Goal: Transaction & Acquisition: Purchase product/service

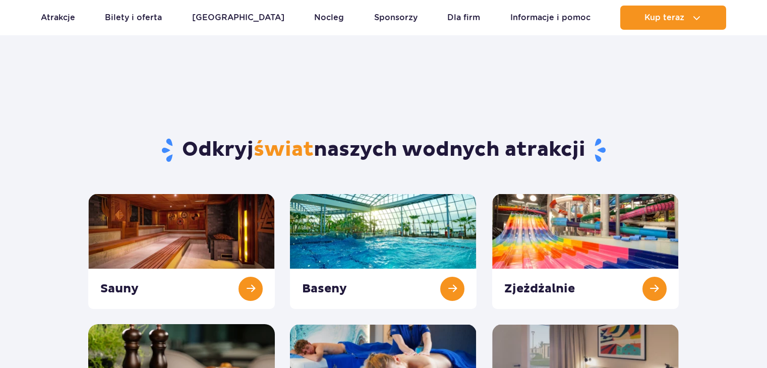
scroll to position [101, 0]
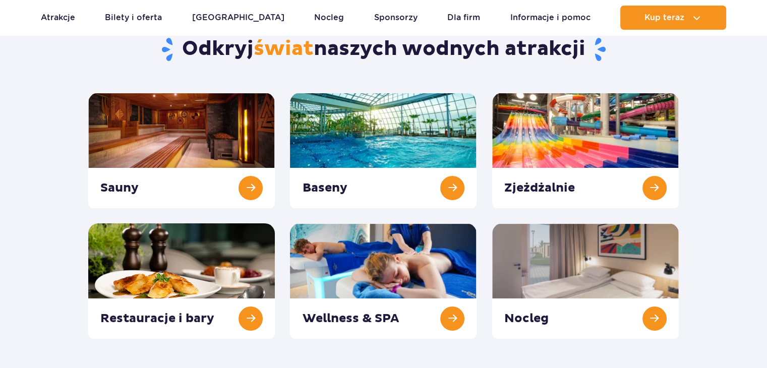
click at [403, 186] on link at bounding box center [383, 150] width 187 height 115
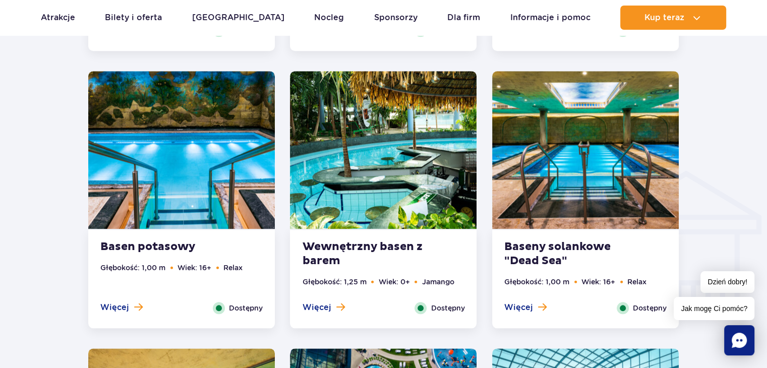
scroll to position [1109, 0]
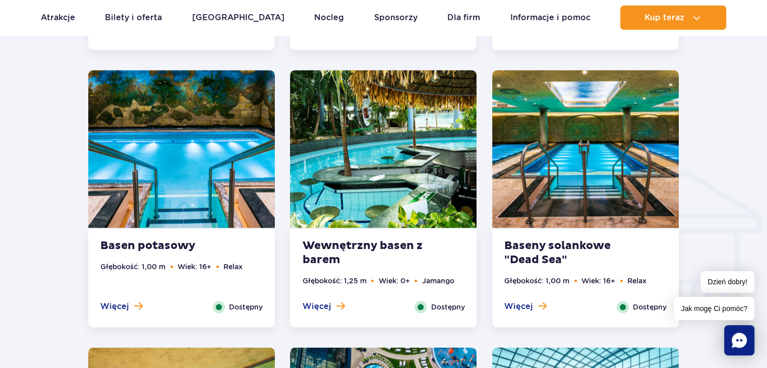
click at [414, 157] on img at bounding box center [383, 149] width 187 height 158
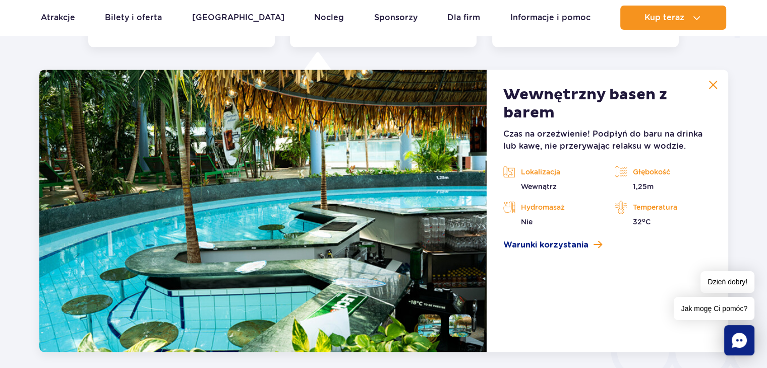
scroll to position [1398, 0]
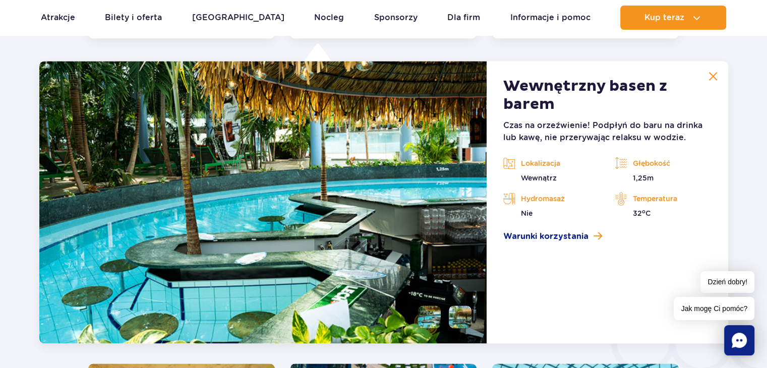
click at [718, 76] on button at bounding box center [713, 76] width 20 height 20
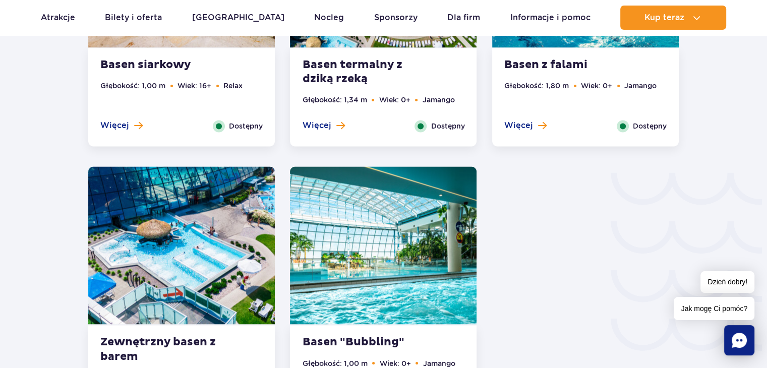
scroll to position [1650, 0]
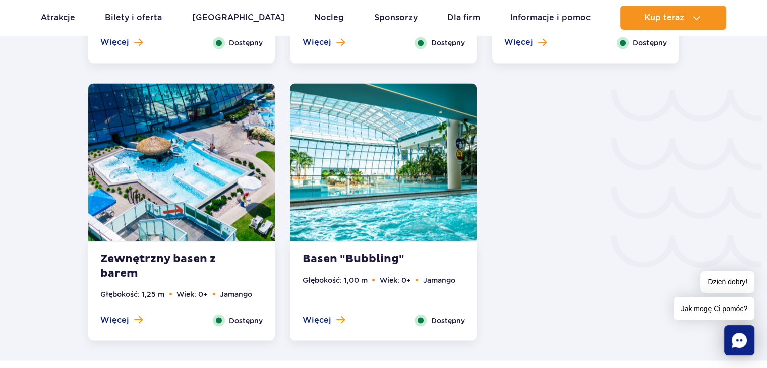
click at [382, 226] on img at bounding box center [383, 162] width 187 height 158
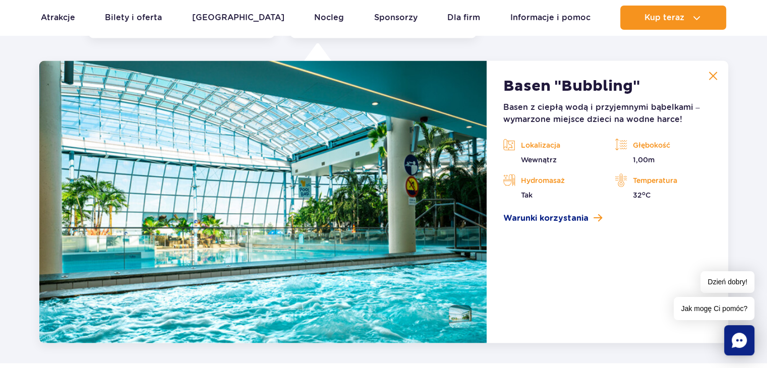
scroll to position [1952, 0]
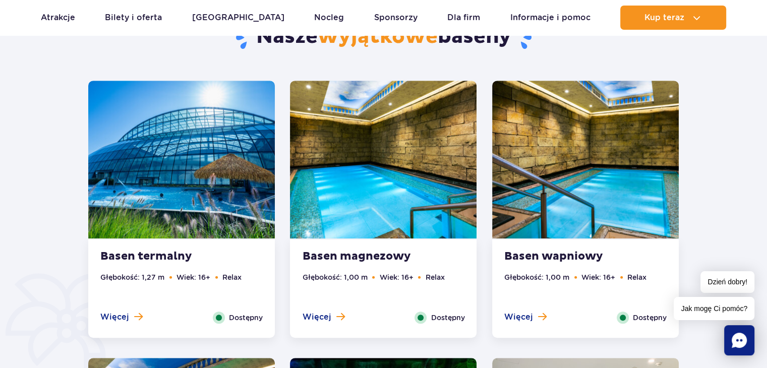
scroll to position [541, 0]
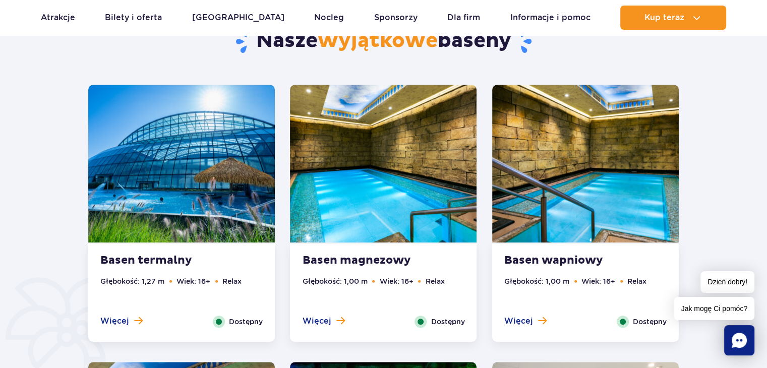
click at [194, 195] on img at bounding box center [181, 164] width 187 height 158
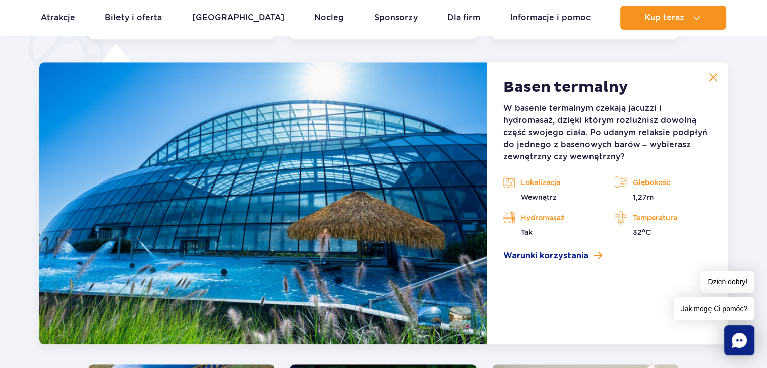
scroll to position [845, 0]
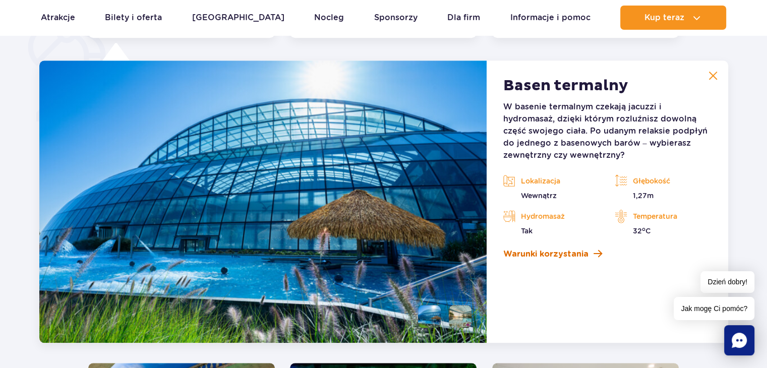
click at [551, 255] on span "Warunki korzystania" at bounding box center [545, 254] width 85 height 12
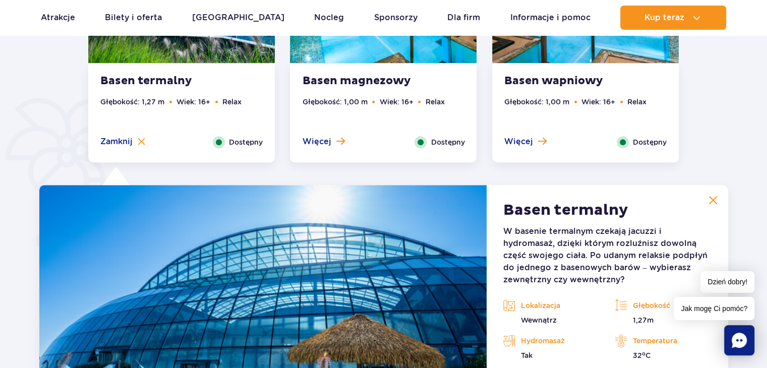
scroll to position [693, 0]
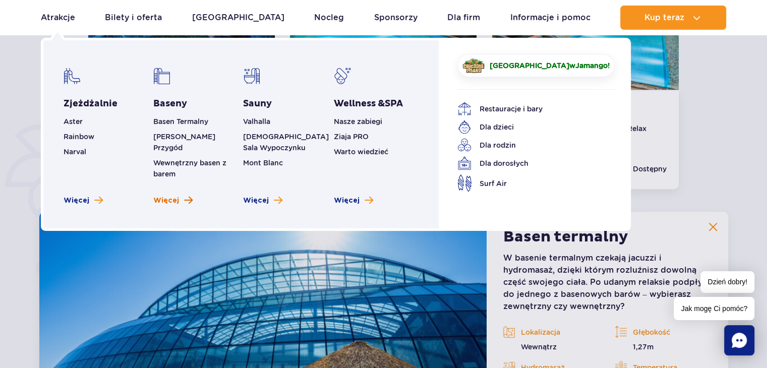
click at [182, 196] on link "Więcej" at bounding box center [172, 201] width 39 height 10
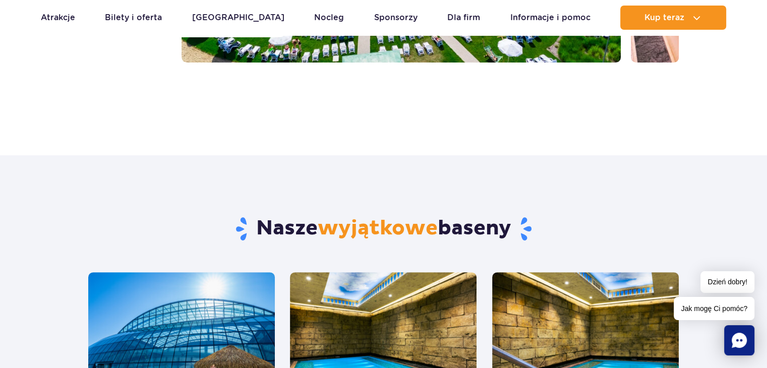
scroll to position [50, 0]
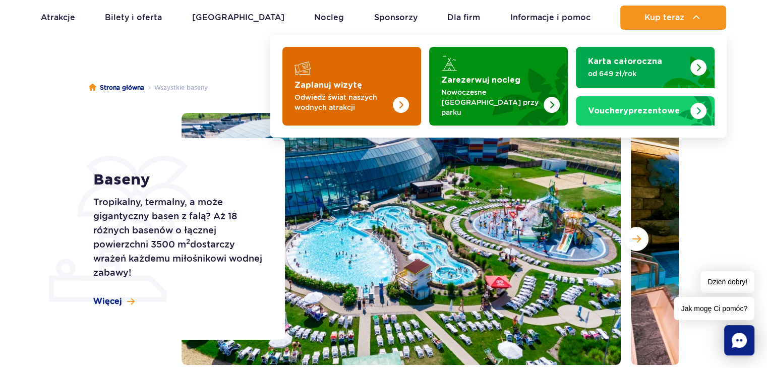
click at [386, 87] on img "Zaplanuj wizytę" at bounding box center [381, 86] width 80 height 79
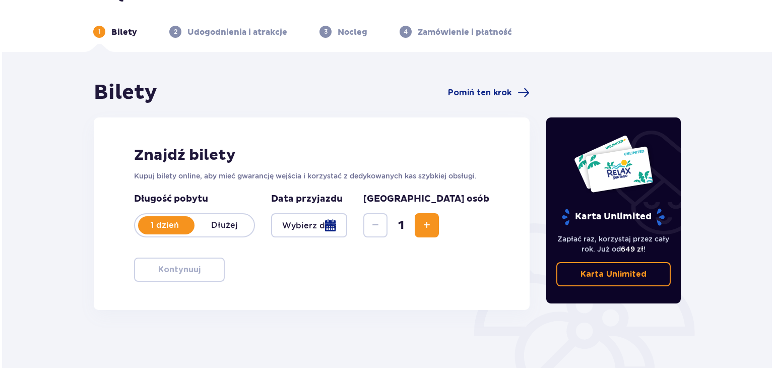
scroll to position [50, 0]
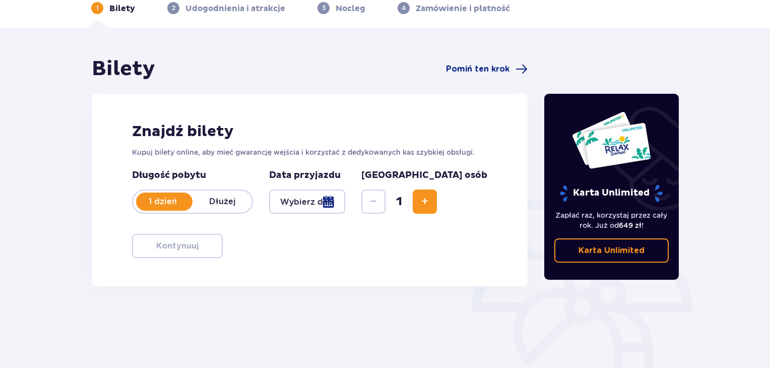
click at [329, 197] on div at bounding box center [307, 202] width 76 height 24
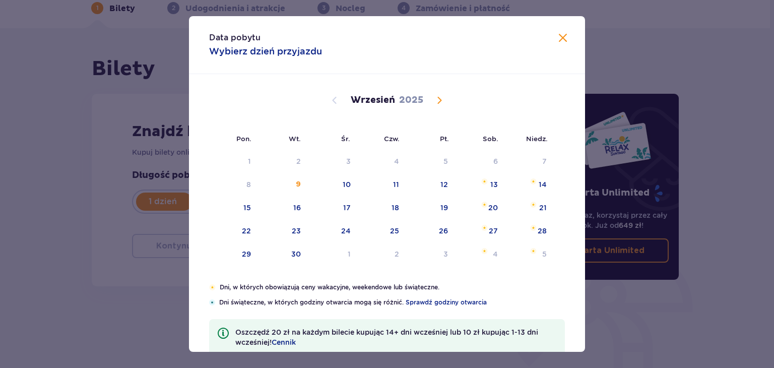
click at [440, 99] on span "Calendar" at bounding box center [440, 100] width 12 height 12
drag, startPoint x: 430, startPoint y: 198, endPoint x: 345, endPoint y: 300, distance: 132.5
click at [367, 300] on div "Data pobytu Wybierz dzień przyjazdu Pon. Wt. Śr. Czw. Pt. Sob. Niedz. Październ…" at bounding box center [387, 184] width 396 height 336
click at [250, 208] on div "10" at bounding box center [248, 208] width 8 height 10
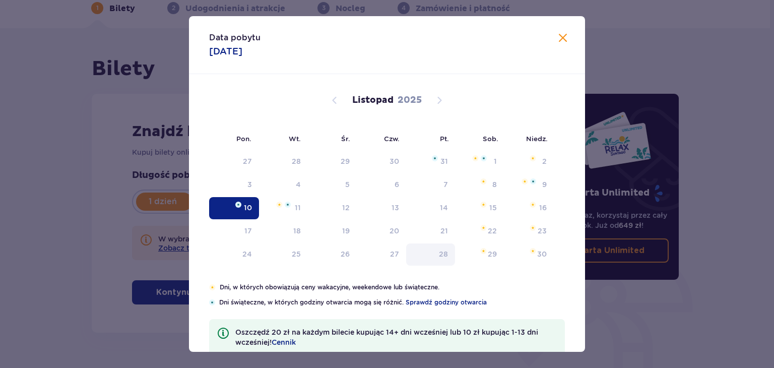
type input "10.11.25"
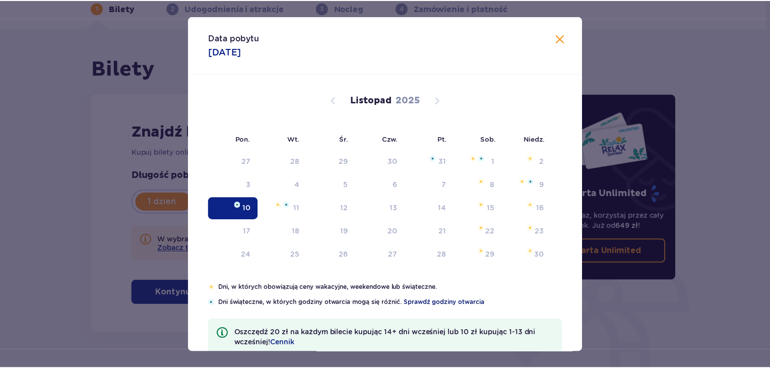
scroll to position [10, 0]
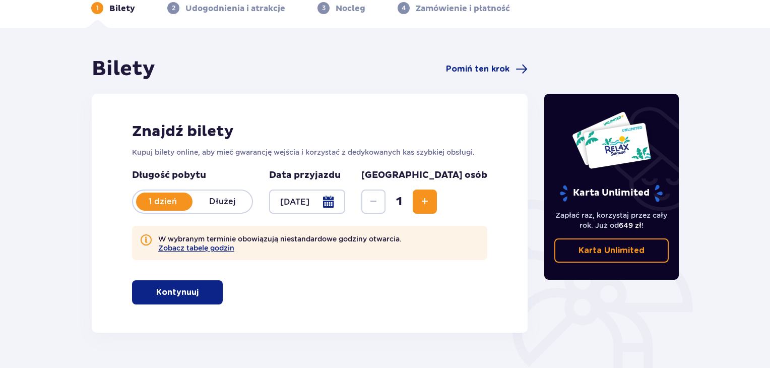
click at [431, 200] on span "Increase" at bounding box center [425, 202] width 12 height 12
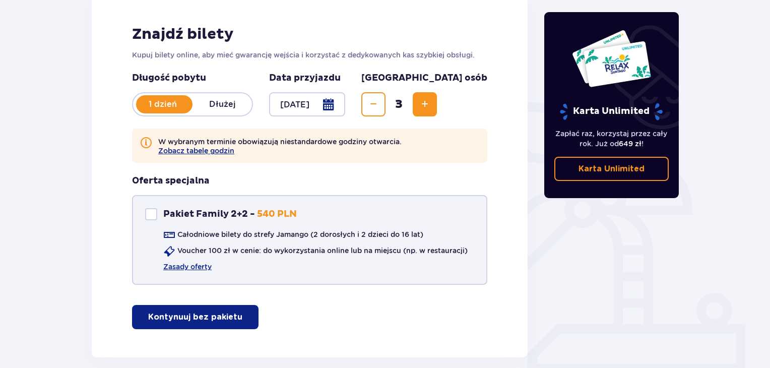
scroll to position [151, 0]
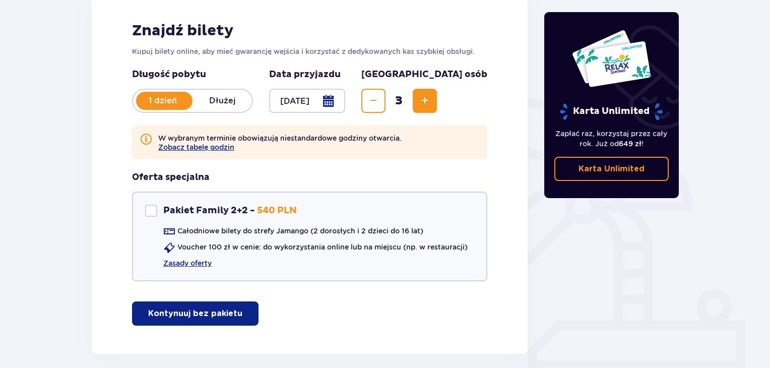
click at [194, 315] on p "Kontynuuj bez pakietu" at bounding box center [195, 313] width 94 height 11
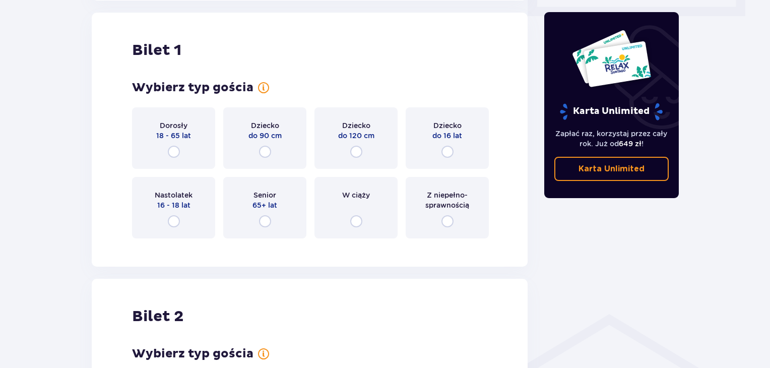
scroll to position [505, 0]
click at [170, 218] on input "radio" at bounding box center [174, 221] width 12 height 12
radio input "true"
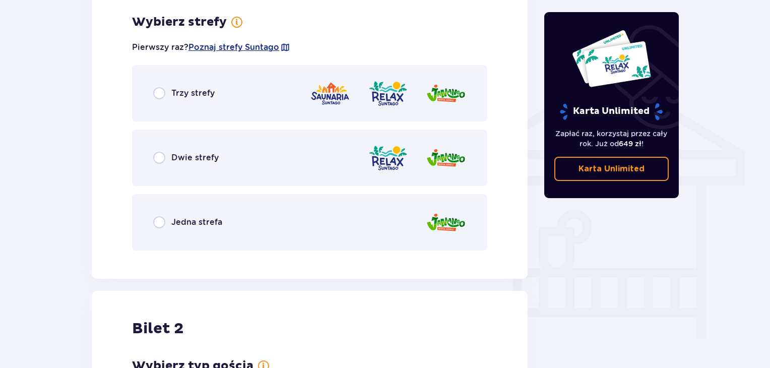
scroll to position [751, 0]
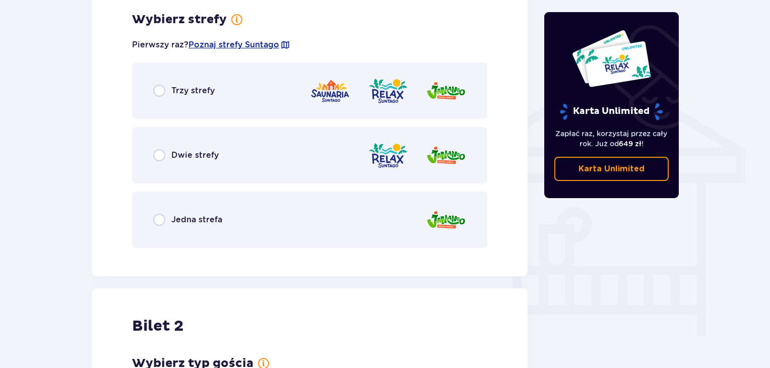
click at [257, 157] on div "Dwie strefy" at bounding box center [309, 155] width 355 height 56
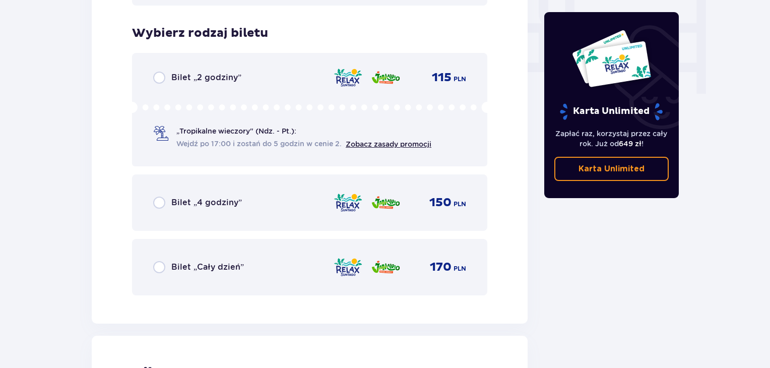
scroll to position [1007, 0]
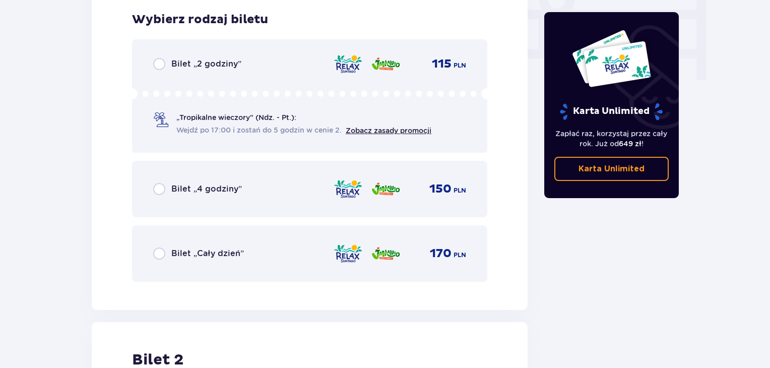
click at [235, 258] on p "Bilet „Cały dzień”" at bounding box center [207, 253] width 73 height 11
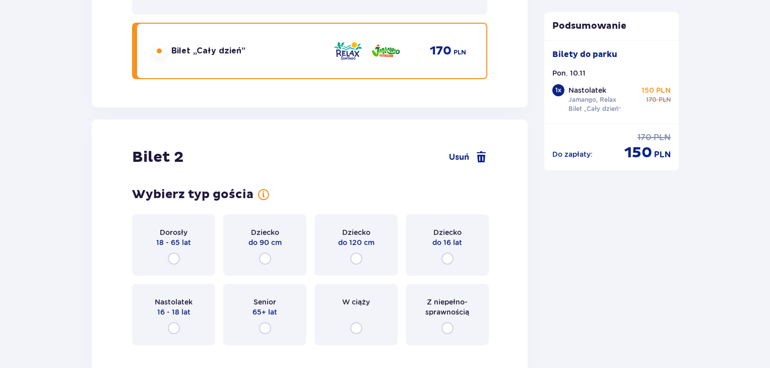
click at [192, 297] on p "Nastolatek" at bounding box center [174, 302] width 38 height 10
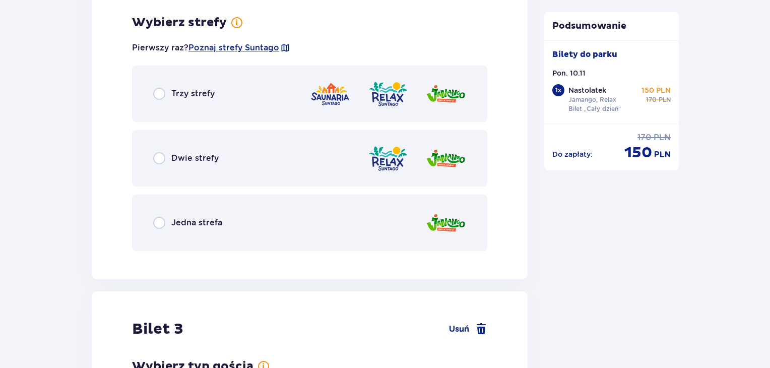
scroll to position [1563, 0]
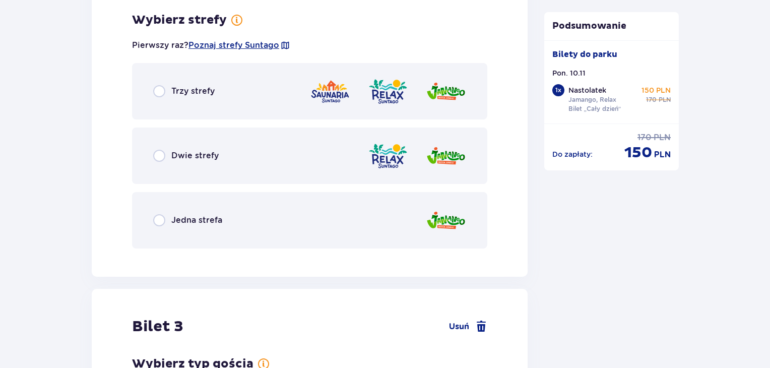
click at [203, 148] on div "Dwie strefy" at bounding box center [309, 156] width 355 height 56
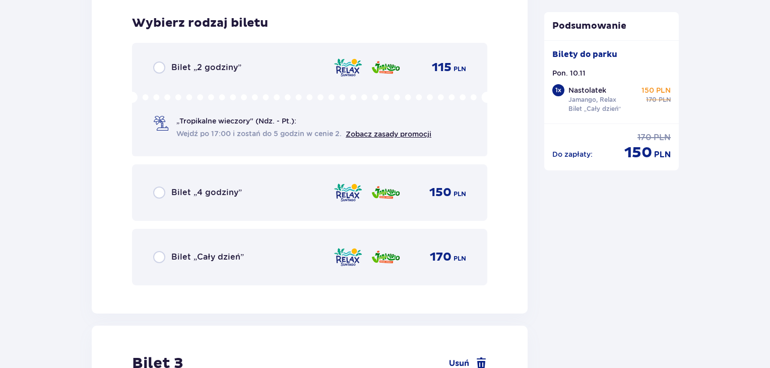
scroll to position [1819, 0]
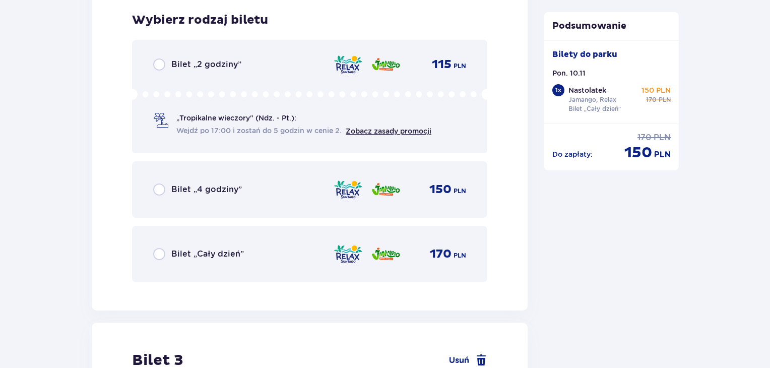
click at [204, 249] on p "Bilet „Cały dzień”" at bounding box center [207, 254] width 73 height 11
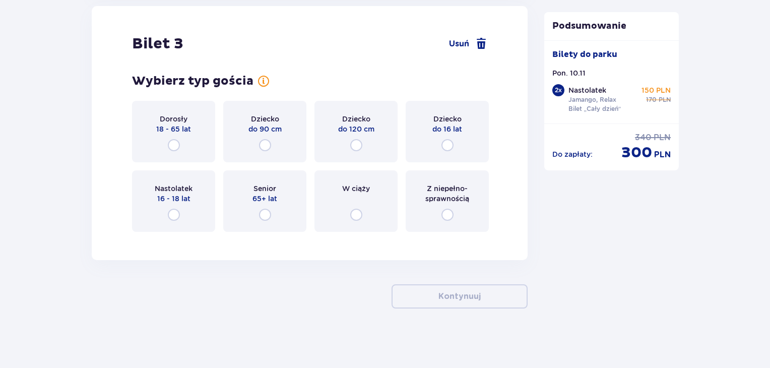
scroll to position [2136, 0]
click at [190, 206] on div "Nastolatek 16 - 18 lat" at bounding box center [173, 201] width 83 height 62
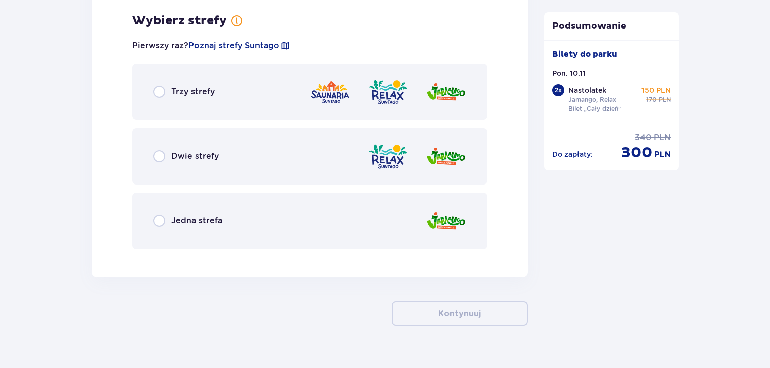
click at [249, 164] on div "Dwie strefy" at bounding box center [309, 156] width 355 height 56
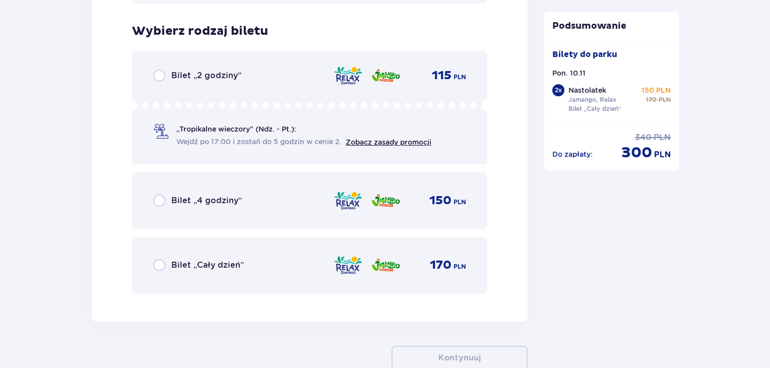
scroll to position [2631, 0]
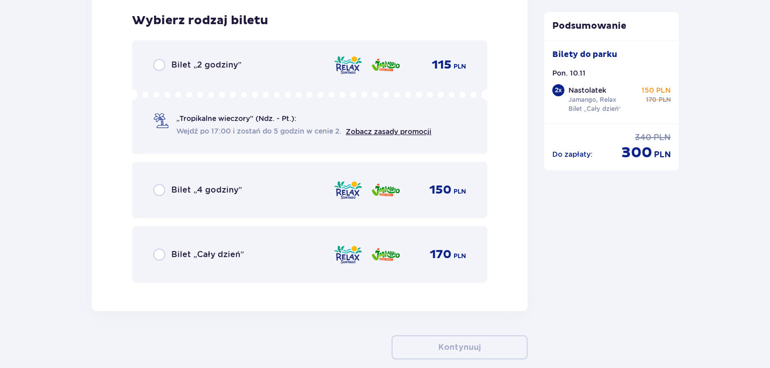
click at [222, 230] on div "Bilet „Cały dzień” 170 PLN" at bounding box center [309, 254] width 355 height 56
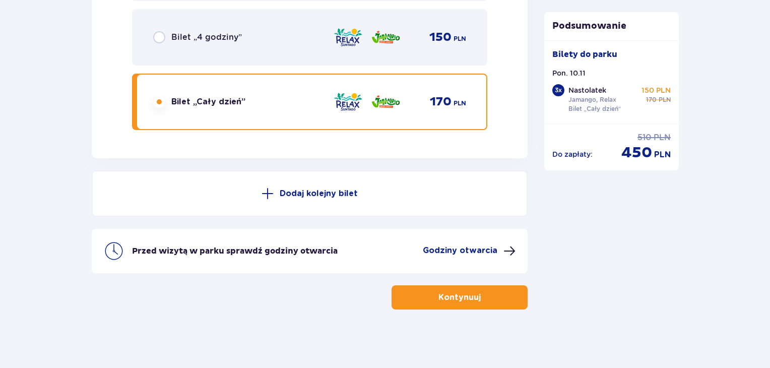
scroll to position [2784, 0]
click at [440, 294] on p "Kontynuuj" at bounding box center [460, 296] width 42 height 11
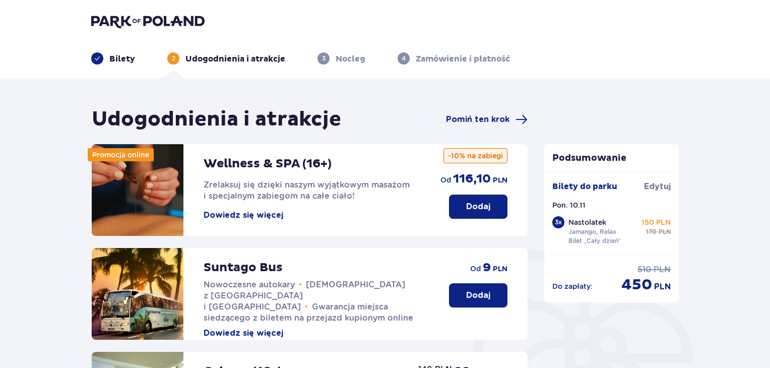
click at [484, 113] on div "Udogodnienia i atrakcje Pomiń ten krok" at bounding box center [310, 119] width 436 height 25
click at [480, 128] on div "Udogodnienia i atrakcje Pomiń ten krok" at bounding box center [310, 119] width 436 height 25
click at [476, 113] on span "Pomiń ten krok" at bounding box center [487, 119] width 82 height 12
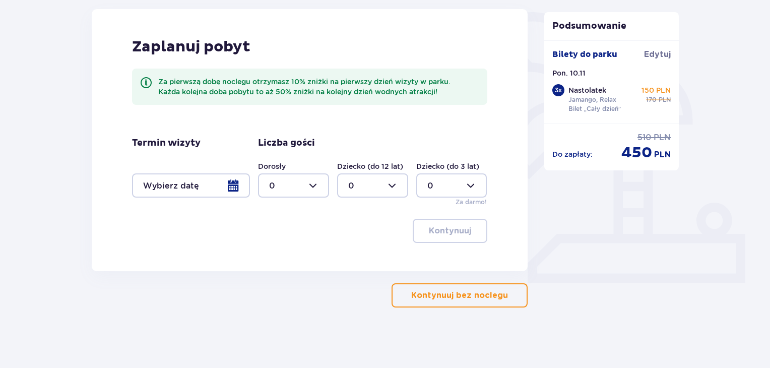
click at [475, 293] on p "Kontynuuj bez noclegu" at bounding box center [459, 295] width 97 height 11
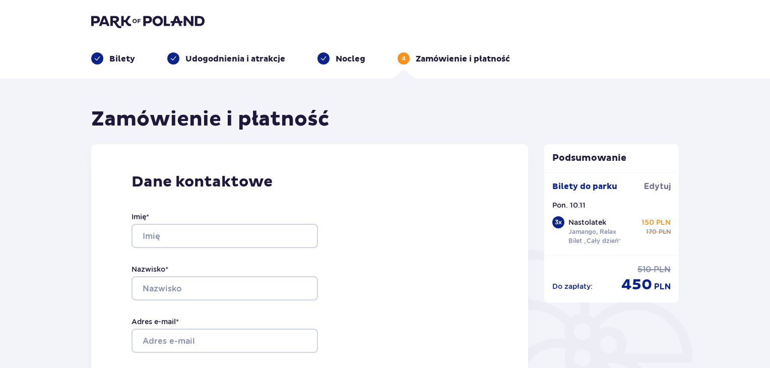
click at [172, 19] on img at bounding box center [147, 21] width 113 height 14
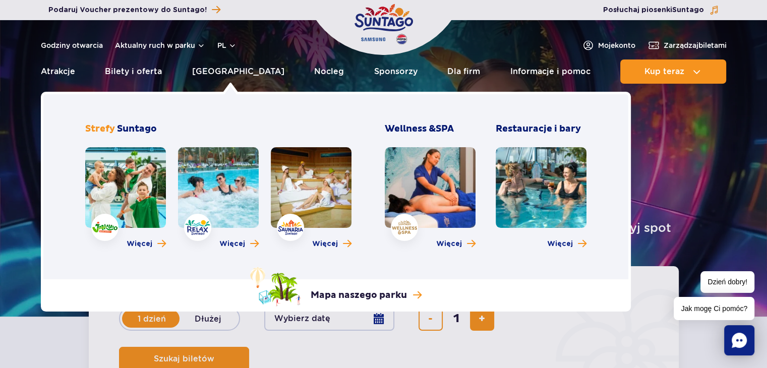
drag, startPoint x: 233, startPoint y: 231, endPoint x: 239, endPoint y: 238, distance: 8.9
click at [239, 238] on div "Więcej" at bounding box center [218, 200] width 81 height 107
click at [132, 245] on span "Więcej" at bounding box center [140, 244] width 26 height 10
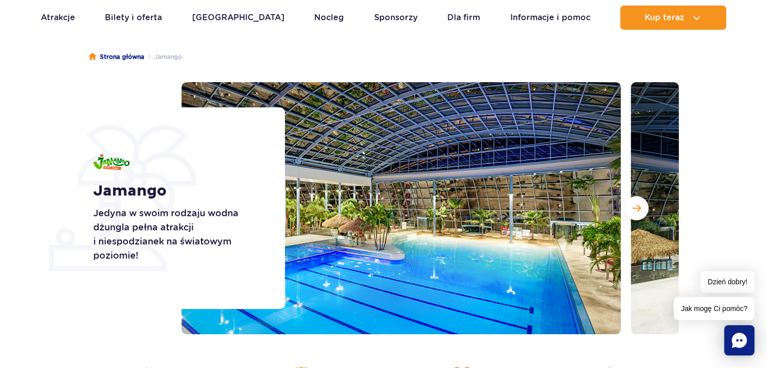
scroll to position [101, 0]
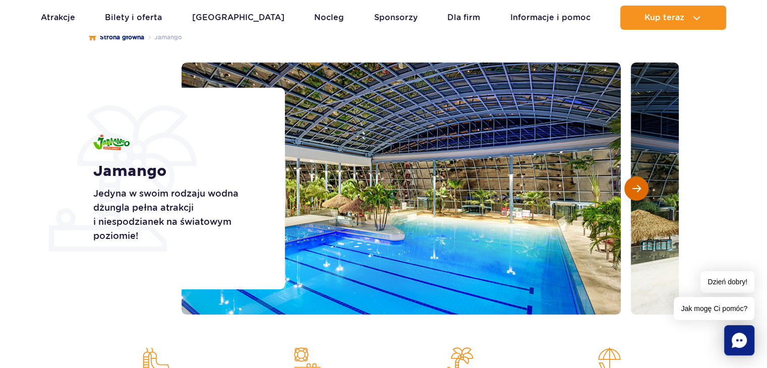
click at [640, 189] on span "Następny slajd" at bounding box center [636, 188] width 9 height 9
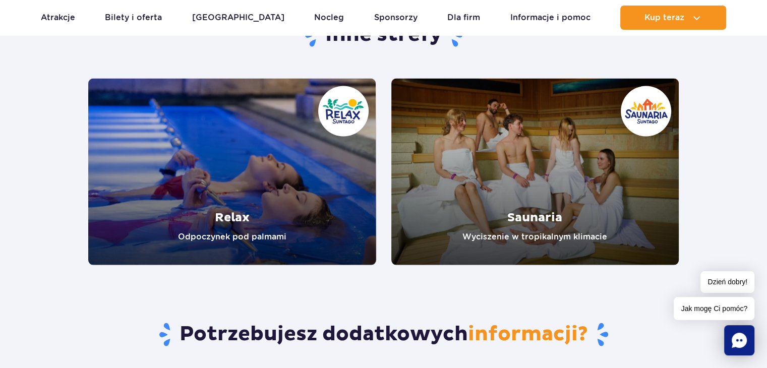
scroll to position [2017, 0]
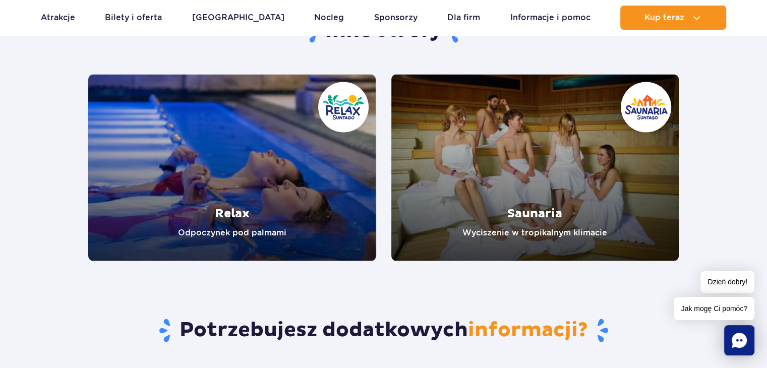
click at [294, 187] on link "Relax" at bounding box center [232, 168] width 288 height 187
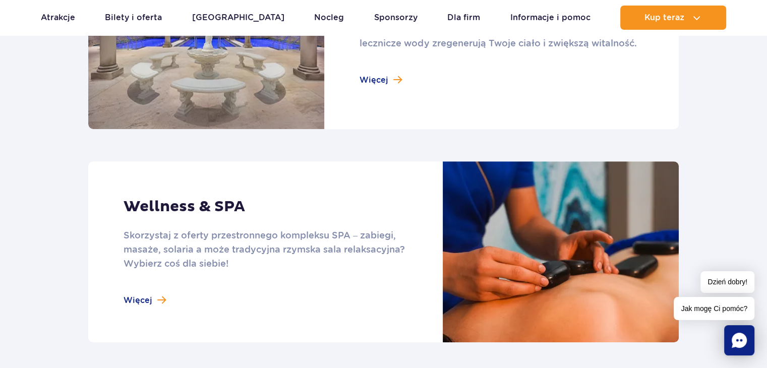
scroll to position [807, 0]
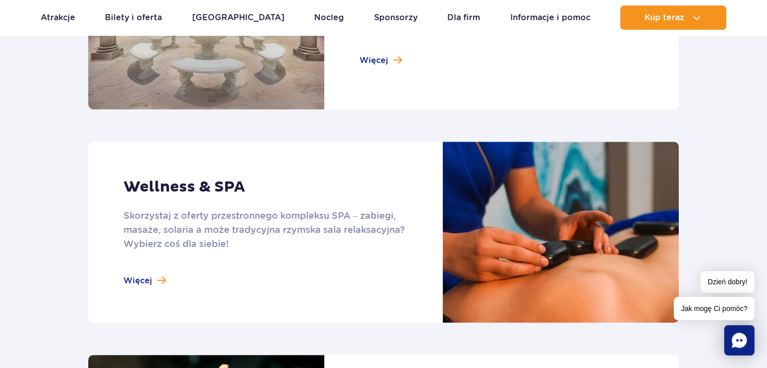
click at [388, 66] on link at bounding box center [383, 18] width 590 height 181
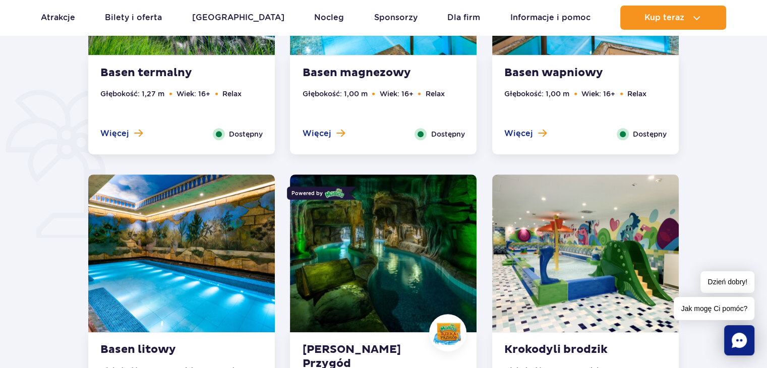
scroll to position [908, 0]
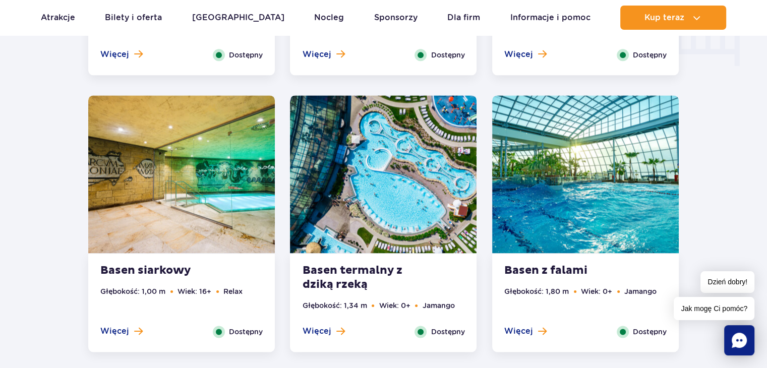
click at [187, 238] on img at bounding box center [181, 174] width 187 height 158
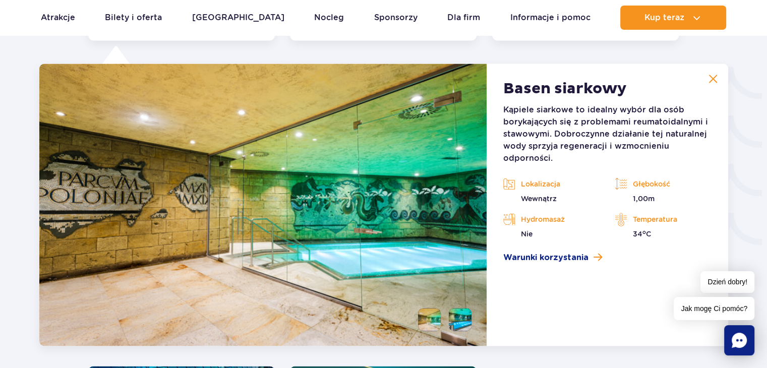
scroll to position [1676, 0]
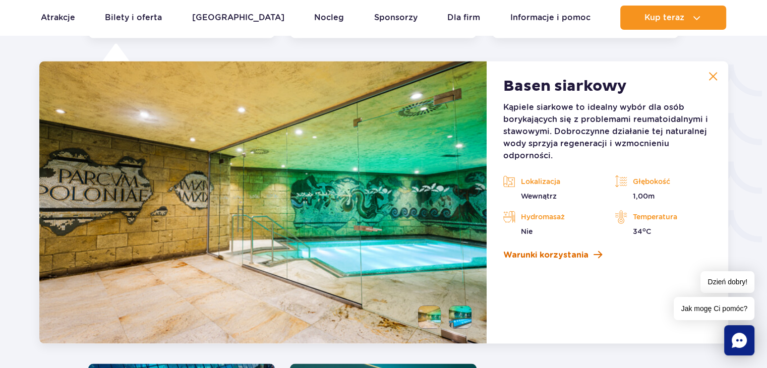
click at [550, 259] on span "Warunki korzystania" at bounding box center [545, 255] width 85 height 12
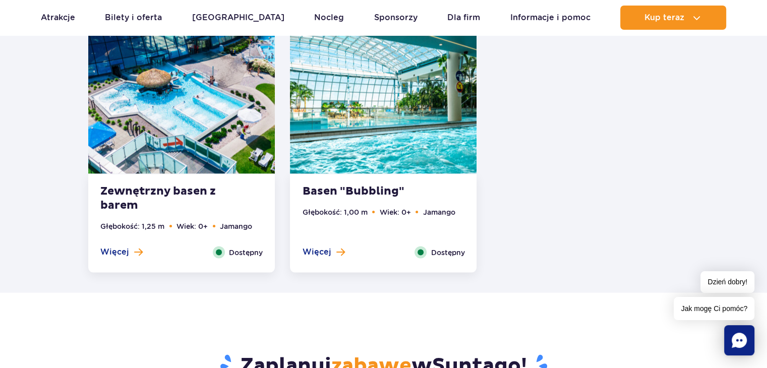
scroll to position [1877, 0]
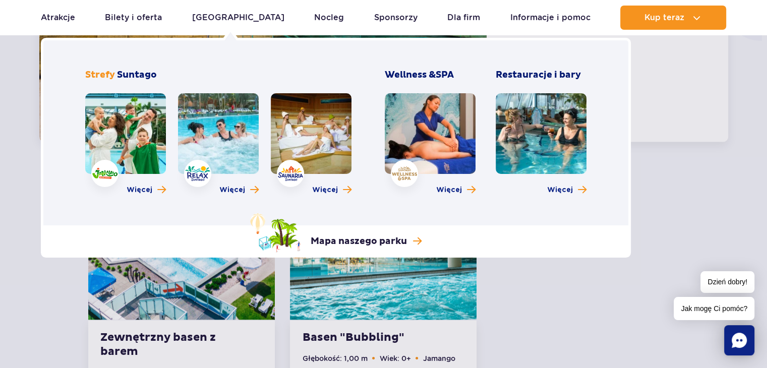
click at [565, 182] on div "Restauracje i bary Więcej" at bounding box center [541, 134] width 91 height 131
click at [565, 194] on span "Więcej" at bounding box center [560, 190] width 26 height 10
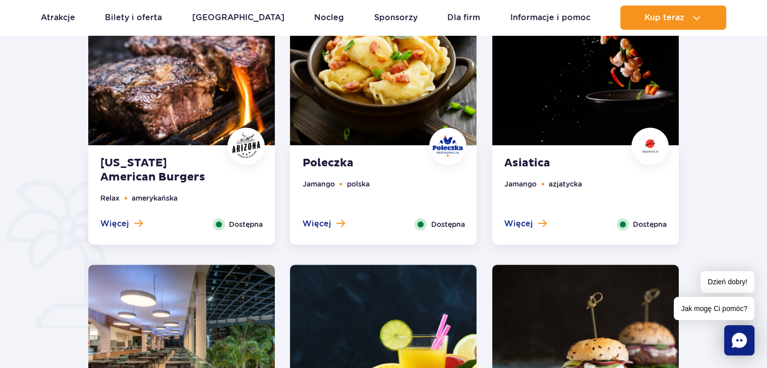
scroll to position [555, 0]
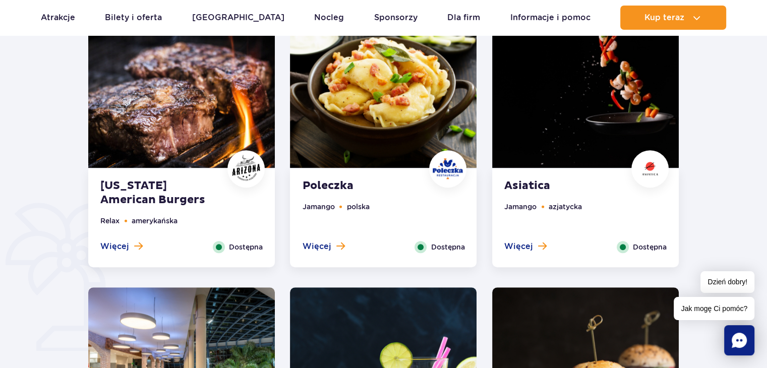
click at [569, 191] on strong "Asiatica" at bounding box center [565, 186] width 122 height 14
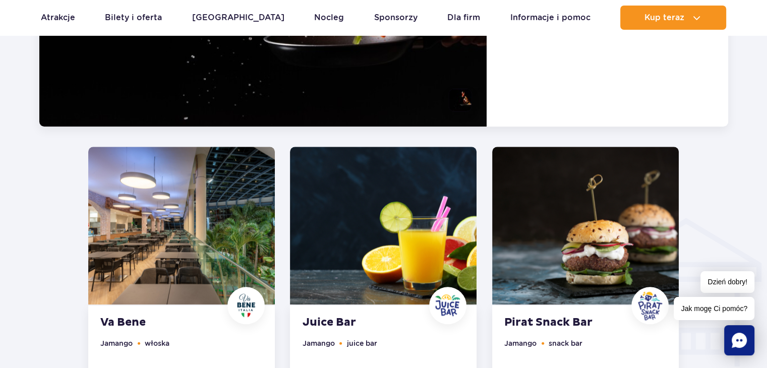
scroll to position [986, 0]
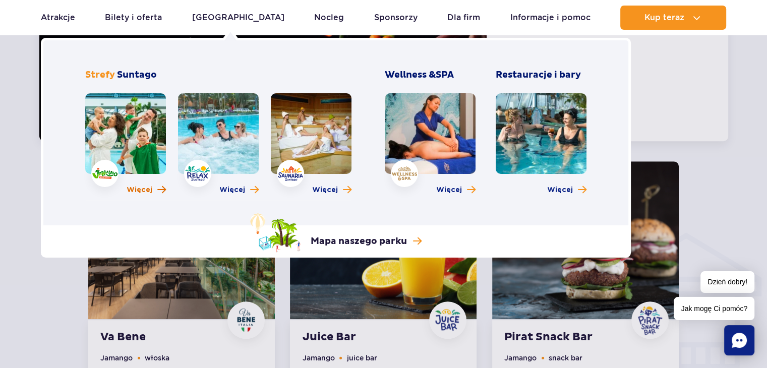
drag, startPoint x: 155, startPoint y: 184, endPoint x: 155, endPoint y: 190, distance: 6.1
click at [155, 185] on div "Więcej" at bounding box center [125, 146] width 81 height 107
click at [155, 192] on link "Więcej" at bounding box center [146, 190] width 39 height 10
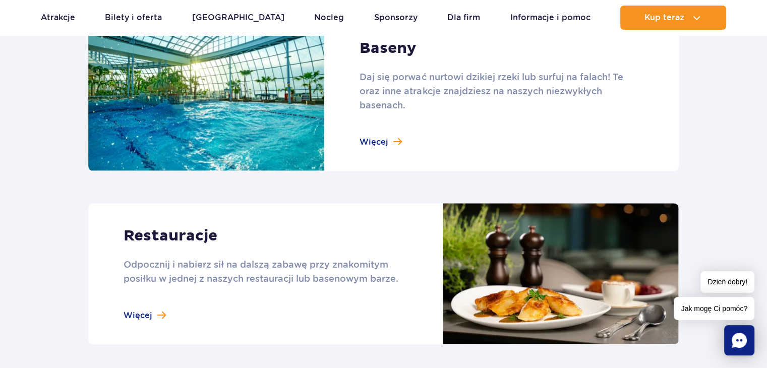
scroll to position [1109, 0]
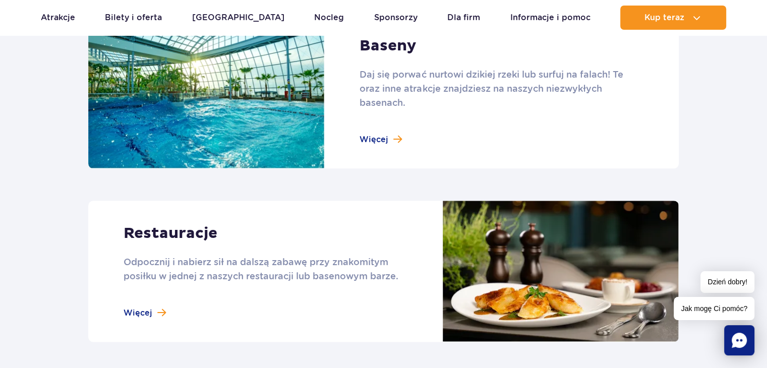
click at [380, 142] on link at bounding box center [383, 91] width 590 height 155
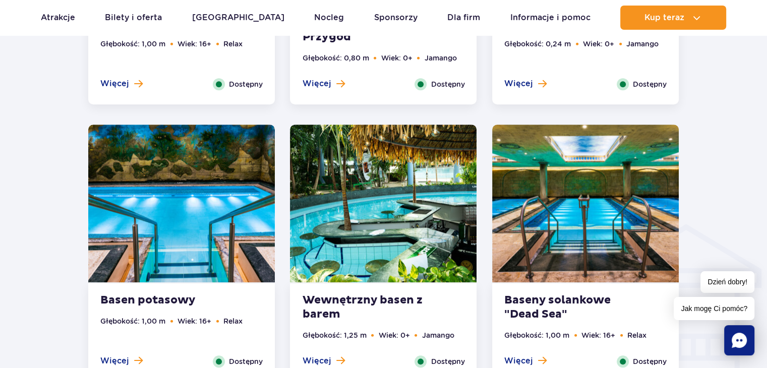
scroll to position [1109, 0]
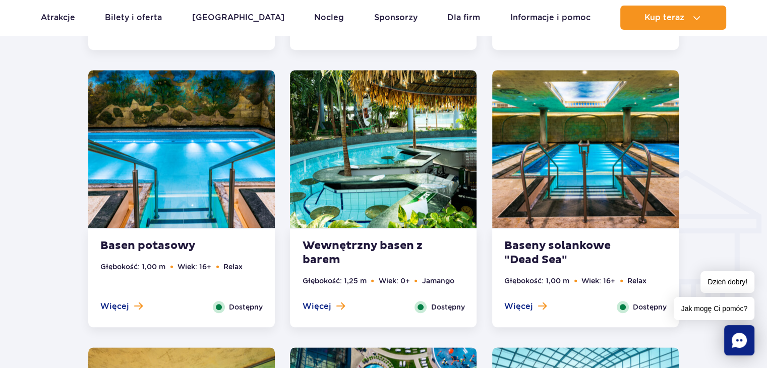
click at [562, 241] on strong "Baseny solankowe "Dead Sea"" at bounding box center [565, 253] width 122 height 28
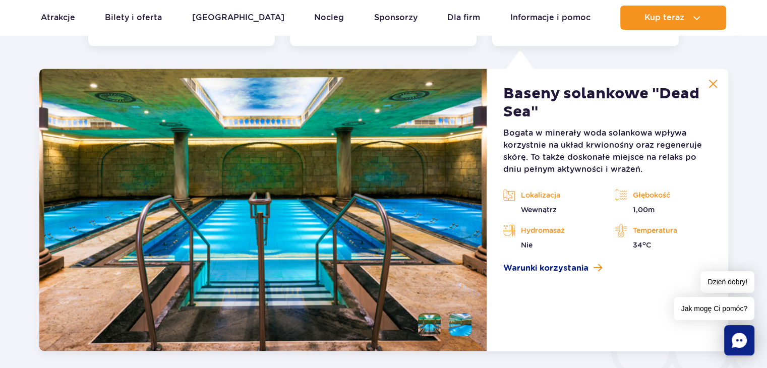
scroll to position [1398, 0]
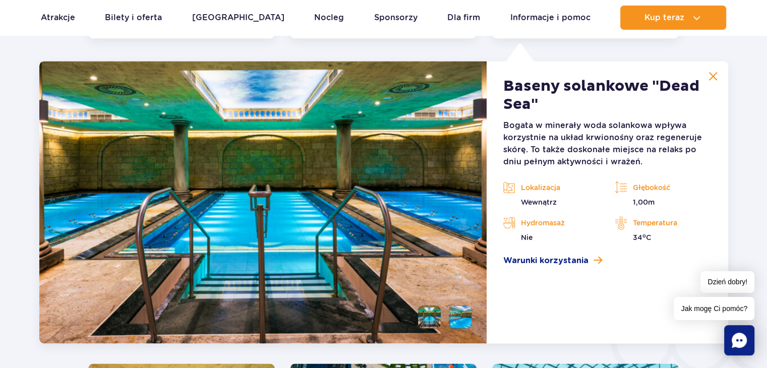
click at [744, 46] on div at bounding box center [384, 14] width 844 height 1808
